Goal: Information Seeking & Learning: Learn about a topic

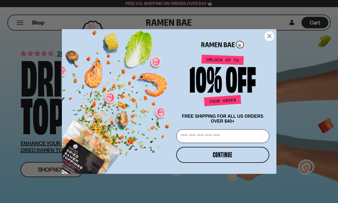
click at [272, 34] on icon "Close dialog" at bounding box center [270, 36] width 4 height 4
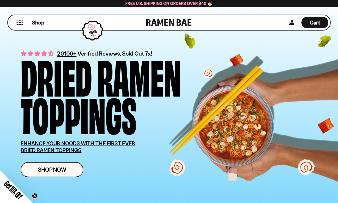
click at [20, 18] on div "Shop" at bounding box center [78, 22] width 137 height 15
click at [20, 23] on button "Mobile Menu Trigger" at bounding box center [19, 22] width 7 height 5
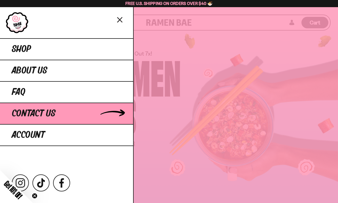
click at [30, 113] on span "Contact Us" at bounding box center [34, 114] width 44 height 10
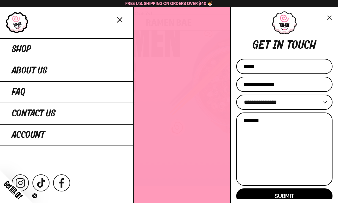
scroll to position [28, 0]
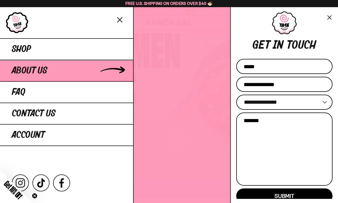
click at [32, 67] on span "About Us" at bounding box center [30, 71] width 36 height 10
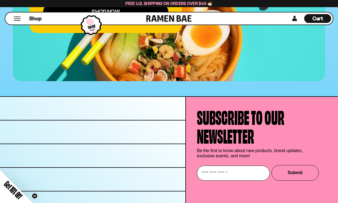
scroll to position [2230, 0]
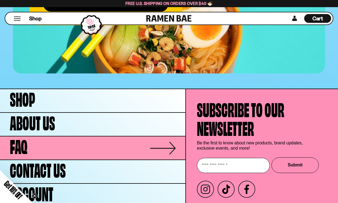
click at [27, 136] on span "FAQ" at bounding box center [19, 145] width 18 height 19
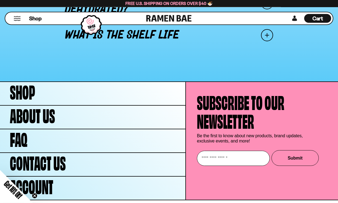
scroll to position [829, 0]
